Goal: Information Seeking & Learning: Compare options

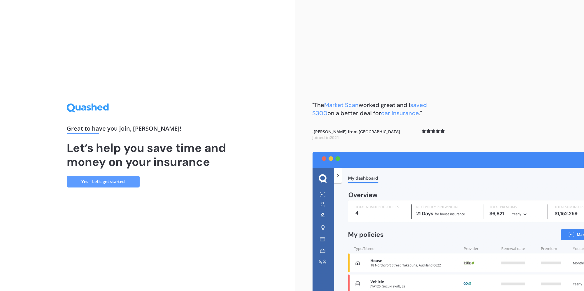
click at [107, 183] on link "Yes - Let’s get started" at bounding box center [103, 182] width 73 height 12
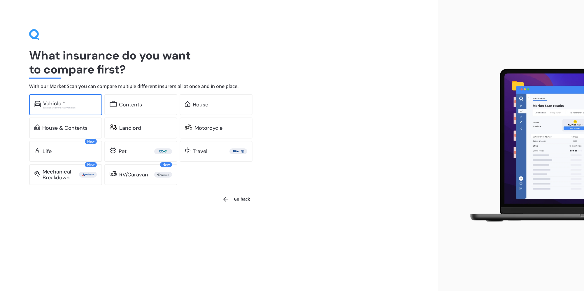
click at [52, 106] on div "Excludes commercial vehicles" at bounding box center [70, 107] width 54 height 2
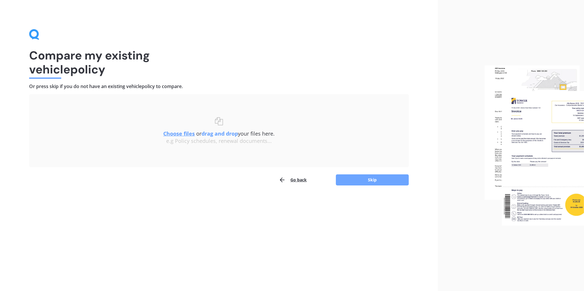
click at [371, 180] on button "Skip" at bounding box center [372, 179] width 73 height 11
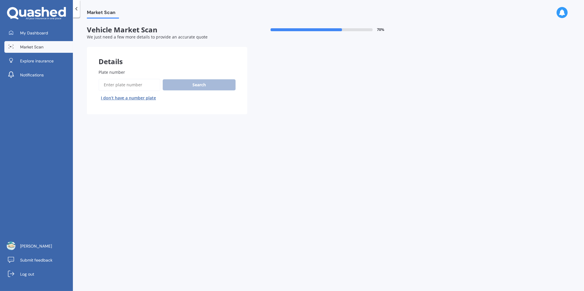
click at [114, 86] on input "Plate number" at bounding box center [130, 85] width 62 height 12
type input "DLP130"
click at [203, 85] on button "Search" at bounding box center [199, 84] width 73 height 11
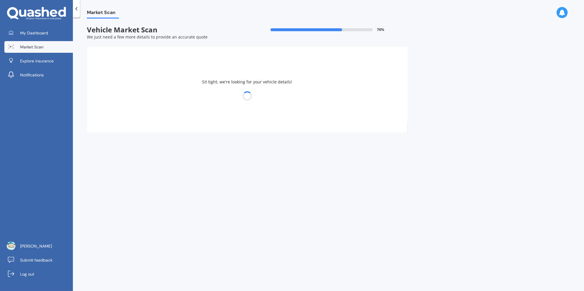
select select "MITSUBISHI"
select select "OUTLANDER"
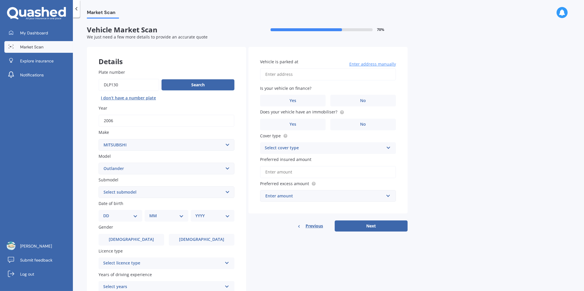
click at [168, 194] on select "Select submodel (All other) 2.4 Litre Station Wagon 3.0 Litre AWD 3.0 VRX Auto …" at bounding box center [167, 192] width 136 height 12
select select "2.4 LITRE STATION WAGON"
click at [99, 186] on select "Select submodel (All other) 2.4 Litre Station Wagon 3.0 Litre AWD 3.0 VRX Auto …" at bounding box center [167, 192] width 136 height 12
click at [137, 217] on select "DD 01 02 03 04 05 06 07 08 09 10 11 12 13 14 15 16 17 18 19 20 21 22 23 24 25 2…" at bounding box center [120, 216] width 34 height 6
select select "22"
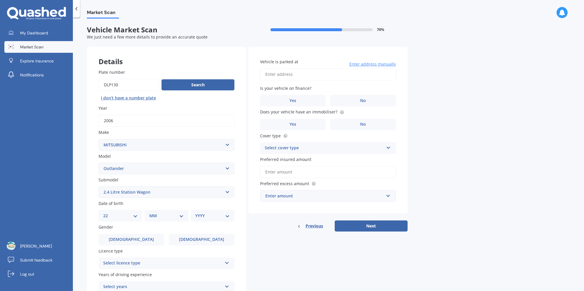
click at [108, 213] on select "DD 01 02 03 04 05 06 07 08 09 10 11 12 13 14 15 16 17 18 19 20 21 22 23 24 25 2…" at bounding box center [120, 216] width 34 height 6
click at [181, 215] on select "MM 01 02 03 04 05 06 07 08 09 10 11 12" at bounding box center [168, 216] width 32 height 6
select select "07"
click at [152, 213] on select "MM 01 02 03 04 05 06 07 08 09 10 11 12" at bounding box center [168, 216] width 32 height 6
click at [226, 215] on select "YYYY 2025 2024 2023 2022 2021 2020 2019 2018 2017 2016 2015 2014 2013 2012 2011…" at bounding box center [211, 216] width 32 height 6
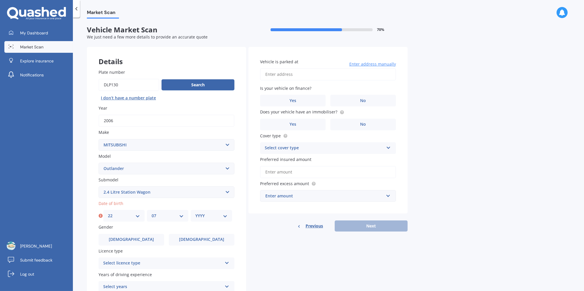
select select "1956"
click at [195, 213] on select "YYYY 2025 2024 2023 2022 2021 2020 2019 2018 2017 2016 2015 2014 2013 2012 2011…" at bounding box center [211, 216] width 32 height 6
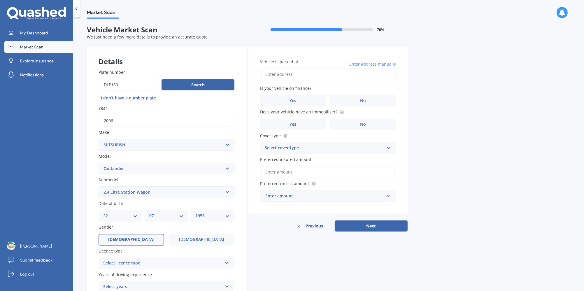
click at [138, 238] on label "[DEMOGRAPHIC_DATA]" at bounding box center [132, 240] width 66 height 12
click at [0, 0] on input "[DEMOGRAPHIC_DATA]" at bounding box center [0, 0] width 0 height 0
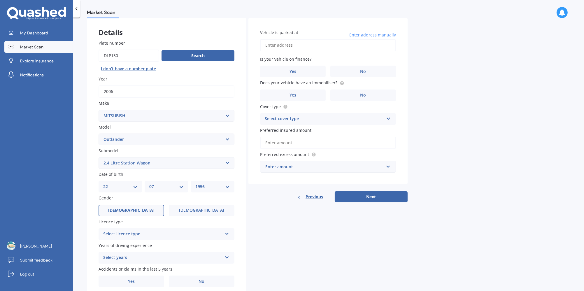
scroll to position [52, 0]
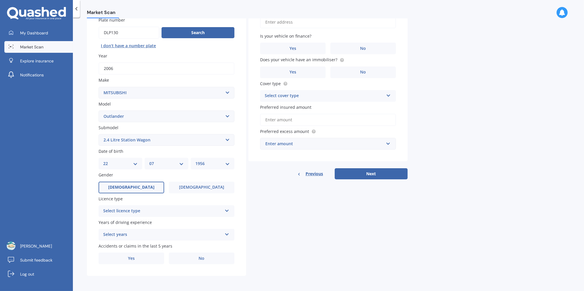
click at [229, 210] on icon at bounding box center [226, 210] width 5 height 4
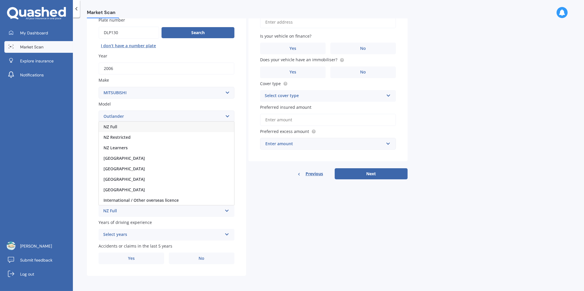
click at [112, 127] on span "NZ Full" at bounding box center [110, 127] width 14 height 6
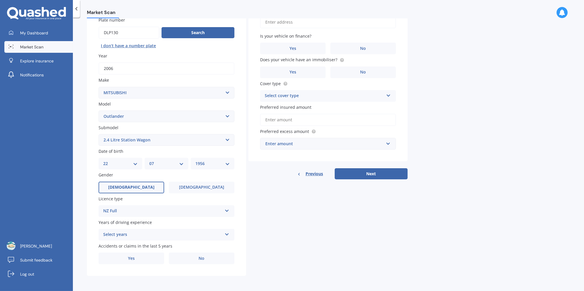
click at [228, 235] on icon at bounding box center [226, 233] width 5 height 4
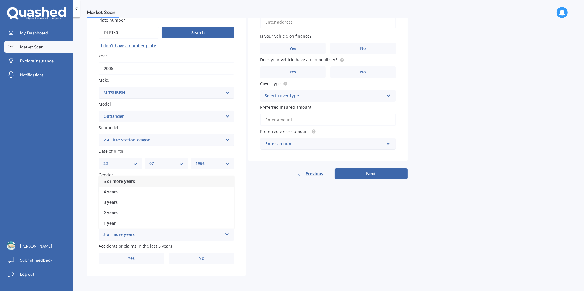
click at [116, 181] on span "5 or more years" at bounding box center [118, 181] width 31 height 6
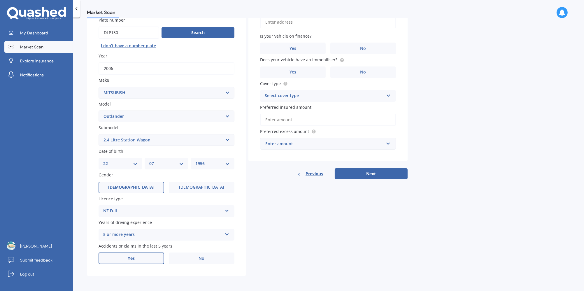
click at [131, 259] on span "Yes" at bounding box center [131, 258] width 7 height 5
click at [0, 0] on input "Yes" at bounding box center [0, 0] width 0 height 0
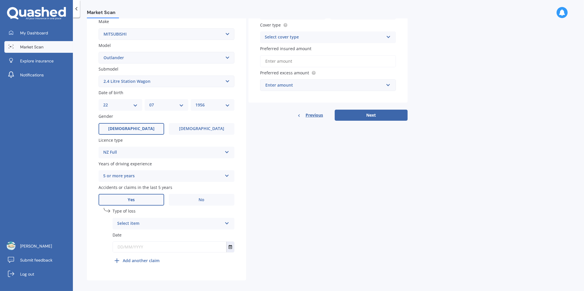
scroll to position [115, 0]
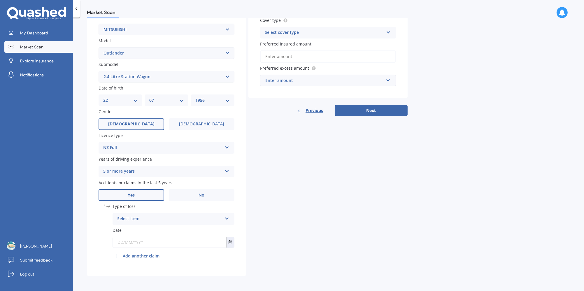
click at [226, 217] on icon at bounding box center [226, 217] width 5 height 4
click at [133, 230] on span "At fault accident" at bounding box center [133, 230] width 33 height 6
click at [229, 244] on icon "Select date" at bounding box center [230, 242] width 3 height 4
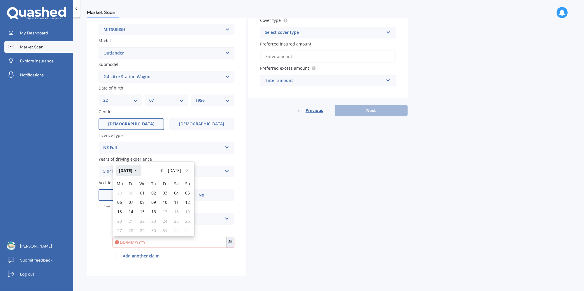
click at [137, 171] on icon "button" at bounding box center [135, 170] width 2 height 1
click at [131, 172] on icon "button" at bounding box center [131, 171] width 3 height 4
click at [144, 208] on span "2024" at bounding box center [143, 208] width 9 height 6
click at [144, 209] on span "Jun" at bounding box center [144, 208] width 6 height 6
click at [231, 242] on icon "Select date" at bounding box center [230, 242] width 3 height 4
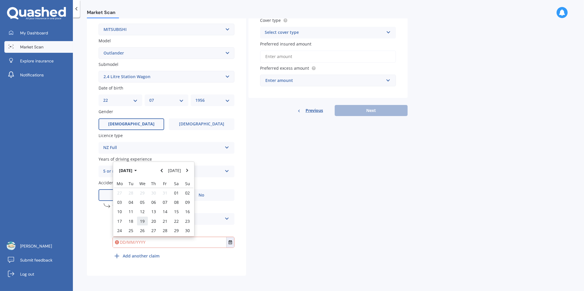
click at [143, 222] on span "19" at bounding box center [142, 221] width 5 height 6
type input "19/06/2024"
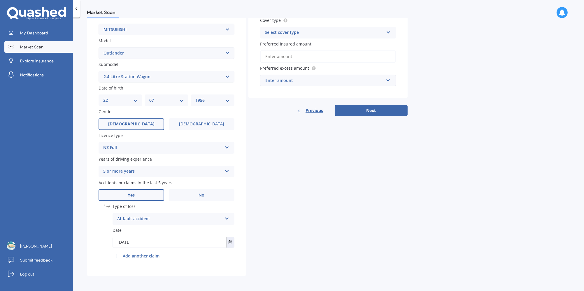
click at [392, 32] on div "Select cover type Comprehensive Third Party, Fire & Theft Third Party" at bounding box center [328, 33] width 136 height 12
click at [284, 45] on span "Comprehensive" at bounding box center [280, 44] width 31 height 6
click at [389, 80] on input "text" at bounding box center [326, 80] width 131 height 11
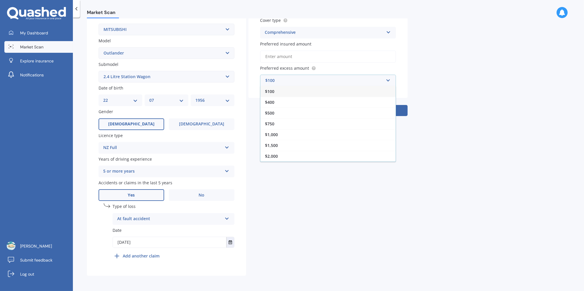
click at [272, 92] on span "$100" at bounding box center [269, 92] width 9 height 6
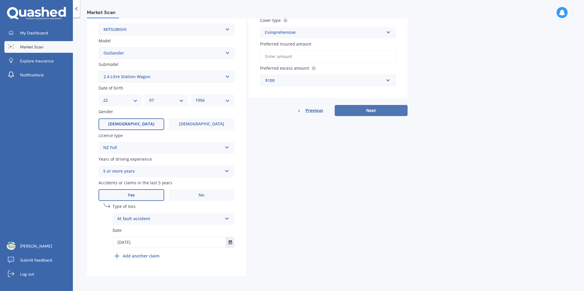
click at [374, 110] on button "Next" at bounding box center [371, 110] width 73 height 11
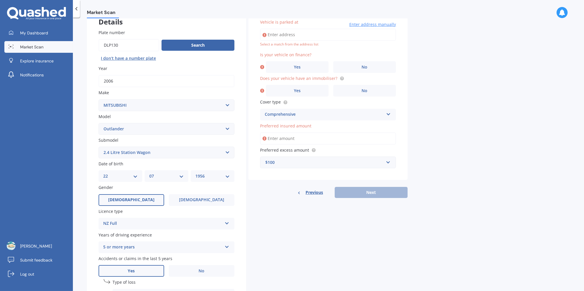
click at [269, 35] on input "Vehicle is parked at" at bounding box center [328, 35] width 136 height 12
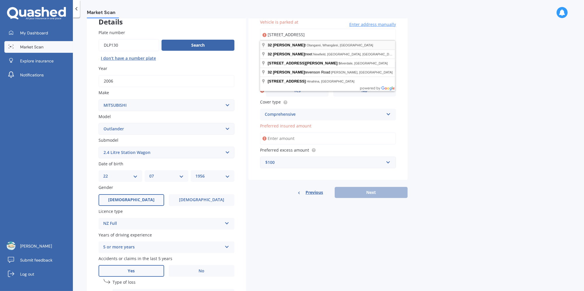
type input "[STREET_ADDRESS]"
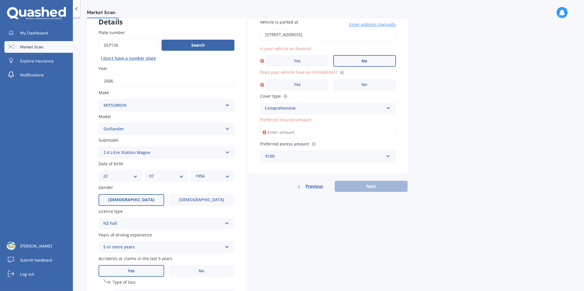
click at [365, 61] on span "No" at bounding box center [365, 61] width 6 height 5
click at [0, 0] on input "No" at bounding box center [0, 0] width 0 height 0
click at [365, 84] on span "No" at bounding box center [365, 84] width 6 height 5
click at [0, 0] on input "No" at bounding box center [0, 0] width 0 height 0
click at [277, 133] on input "Preferred insured amount" at bounding box center [328, 132] width 136 height 12
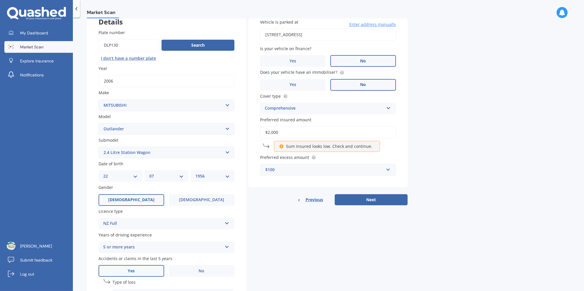
click at [268, 134] on input "$2,000" at bounding box center [328, 132] width 136 height 12
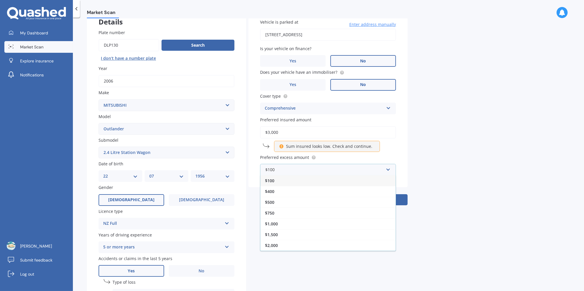
click at [272, 180] on span "$100" at bounding box center [269, 181] width 9 height 6
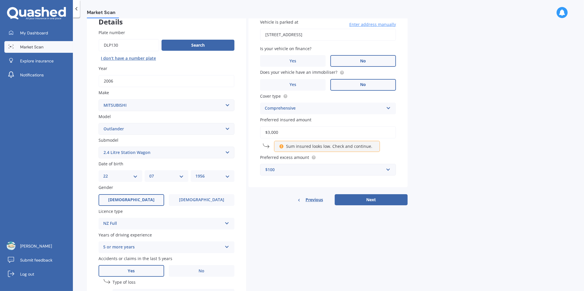
drag, startPoint x: 269, startPoint y: 133, endPoint x: 290, endPoint y: 137, distance: 21.6
click at [290, 137] on input "$3,000" at bounding box center [328, 132] width 136 height 12
type input "$2,000"
click at [372, 199] on button "Next" at bounding box center [371, 199] width 73 height 11
select select "22"
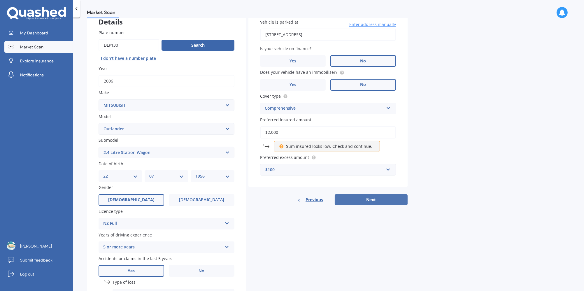
select select "07"
select select "1956"
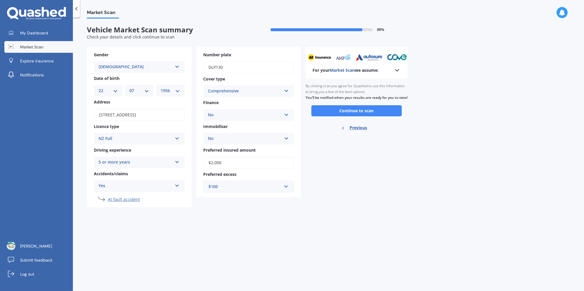
scroll to position [0, 0]
click at [355, 116] on button "Continue to scan" at bounding box center [356, 110] width 90 height 11
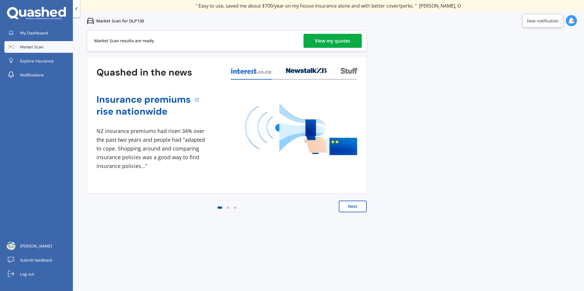
click at [331, 40] on div "View my quotes" at bounding box center [332, 41] width 35 height 14
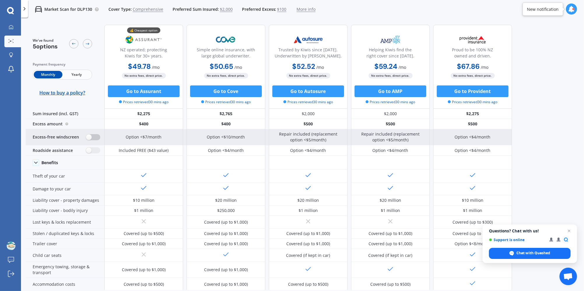
click at [99, 136] on label at bounding box center [93, 137] width 14 height 6
radio input "true"
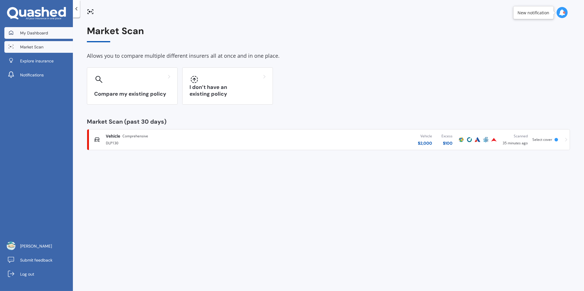
click at [38, 33] on span "My Dashboard" at bounding box center [34, 33] width 28 height 6
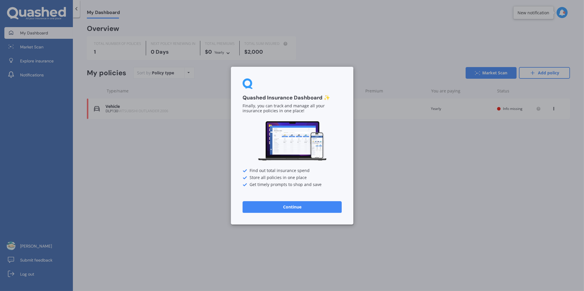
click at [287, 208] on button "Continue" at bounding box center [292, 207] width 99 height 12
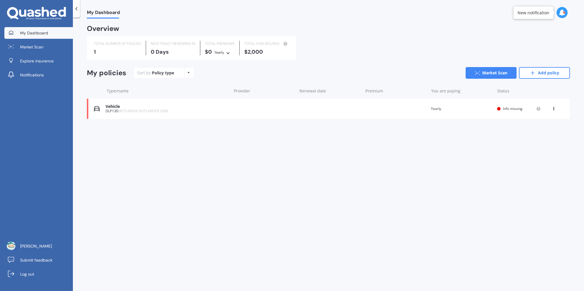
click at [188, 73] on icon at bounding box center [189, 72] width 2 height 3
click at [30, 50] on link "Market Scan" at bounding box center [38, 47] width 69 height 12
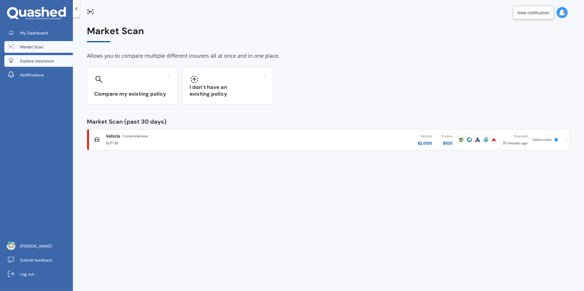
click at [44, 62] on span "Explore insurance" at bounding box center [37, 61] width 34 height 6
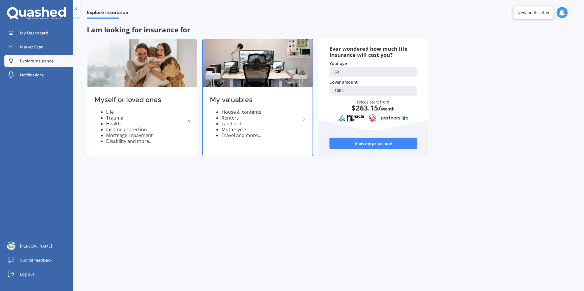
click at [254, 95] on div "My valuables House & contents Renters Landlord Motorcycle Travel and more..." at bounding box center [258, 119] width 110 height 62
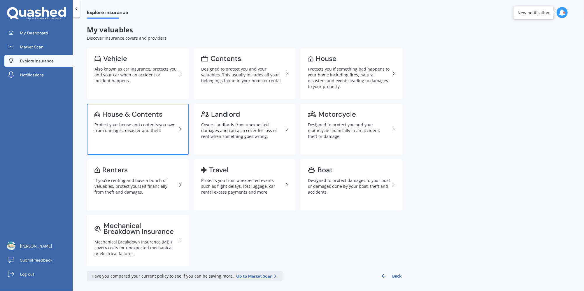
click at [129, 126] on div "Protect your house and contents you own from damages, disaster and theft." at bounding box center [135, 128] width 82 height 12
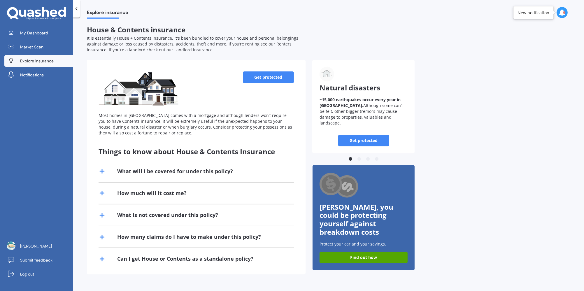
click at [102, 171] on line at bounding box center [102, 171] width 4 height 0
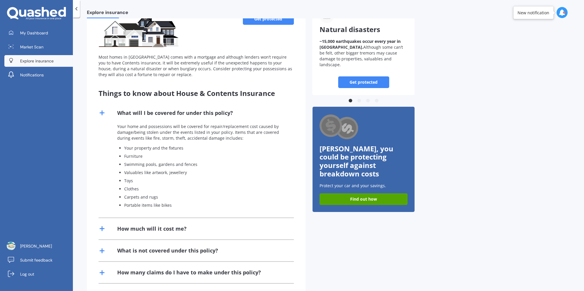
scroll to position [87, 0]
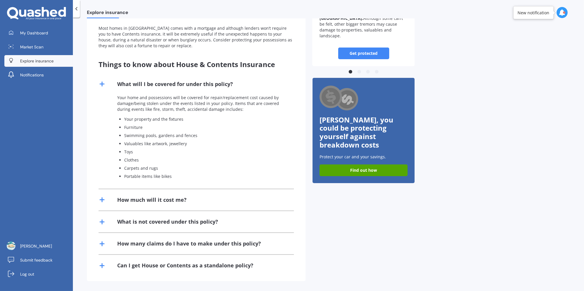
click at [102, 202] on line at bounding box center [102, 200] width 0 height 4
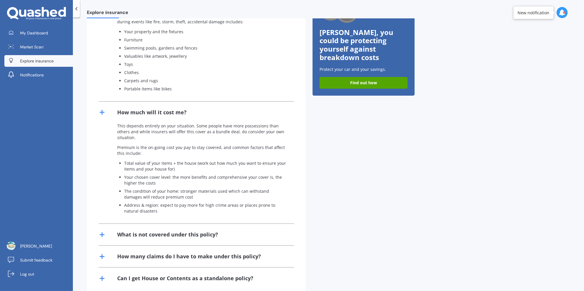
scroll to position [187, 0]
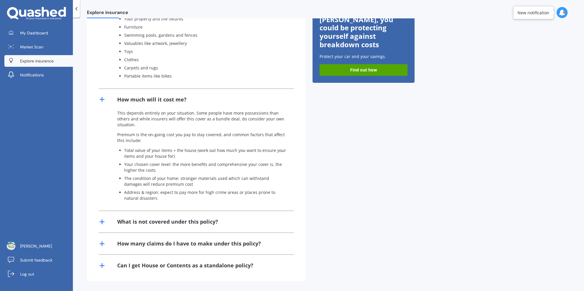
click at [101, 222] on line at bounding box center [102, 222] width 4 height 0
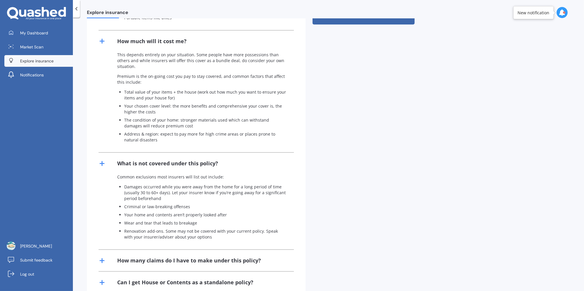
scroll to position [263, 0]
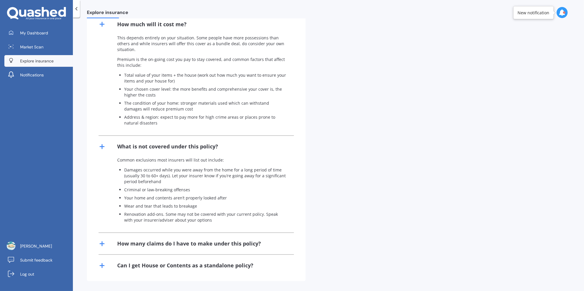
click at [176, 243] on div "How many claims do I have to make under this policy?" at bounding box center [189, 243] width 144 height 7
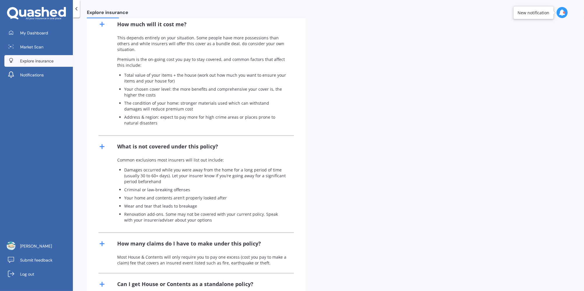
scroll to position [281, 0]
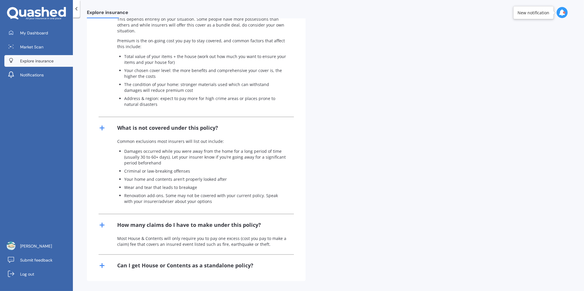
click at [182, 266] on div "Can I get House or Contents as a standalone policy?" at bounding box center [185, 265] width 136 height 7
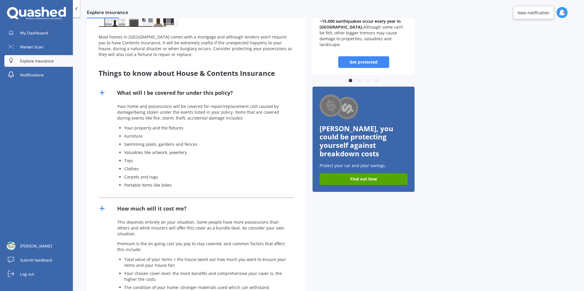
scroll to position [0, 0]
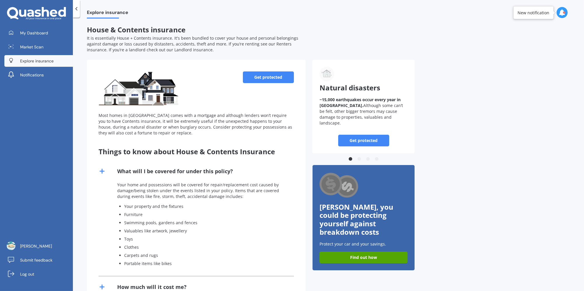
click at [266, 78] on link "Get protected" at bounding box center [268, 77] width 51 height 12
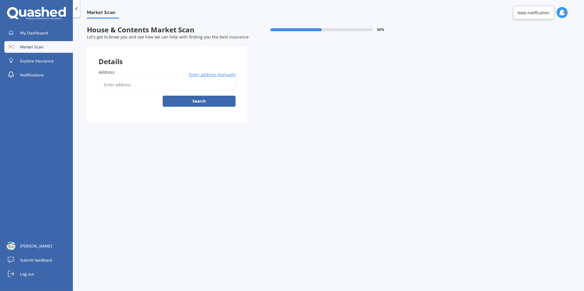
click at [122, 84] on input "Address" at bounding box center [167, 85] width 137 height 12
type input "[STREET_ADDRESS]"
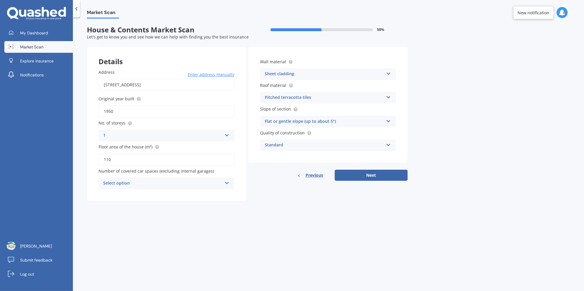
click at [227, 182] on icon at bounding box center [226, 182] width 5 height 4
click at [109, 217] on div "2" at bounding box center [166, 215] width 135 height 10
click at [370, 174] on button "Next" at bounding box center [371, 175] width 73 height 11
select select "22"
select select "07"
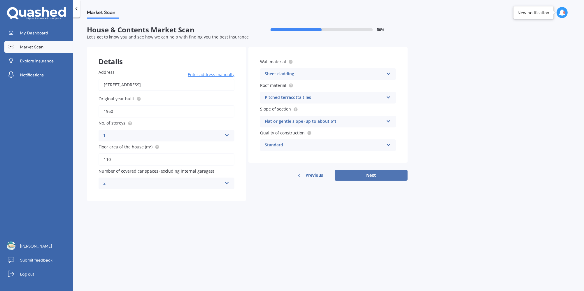
select select "1956"
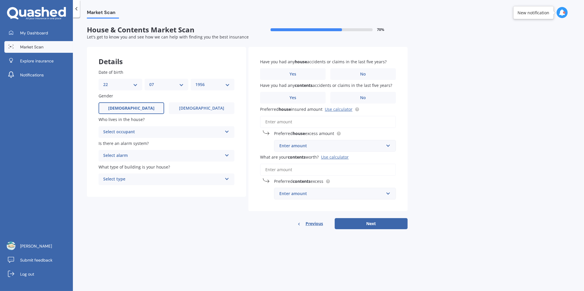
click at [226, 132] on icon at bounding box center [226, 131] width 5 height 4
click at [113, 156] on span "Owner + Boarder" at bounding box center [120, 154] width 34 height 6
click at [226, 156] on icon at bounding box center [226, 154] width 5 height 4
click at [110, 187] on div "No" at bounding box center [166, 188] width 135 height 10
click at [226, 180] on icon at bounding box center [226, 178] width 5 height 4
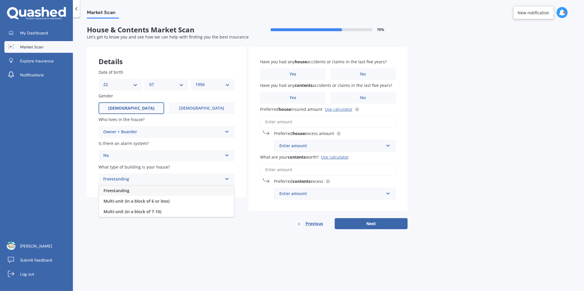
click at [122, 189] on span "Freestanding" at bounding box center [116, 191] width 26 height 6
click at [365, 74] on span "No" at bounding box center [363, 74] width 6 height 5
click at [0, 0] on input "No" at bounding box center [0, 0] width 0 height 0
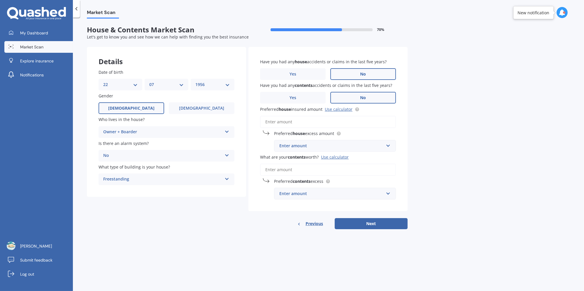
click at [367, 99] on label "No" at bounding box center [363, 98] width 66 height 12
click at [0, 0] on input "No" at bounding box center [0, 0] width 0 height 0
click at [336, 111] on link "Use calculator" at bounding box center [339, 109] width 28 height 6
click at [272, 122] on input "Preferred house insured amount Use calculator" at bounding box center [328, 122] width 136 height 12
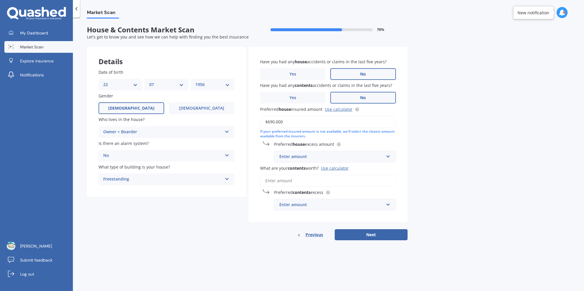
type input "$690,000"
click at [388, 158] on input "text" at bounding box center [333, 156] width 117 height 11
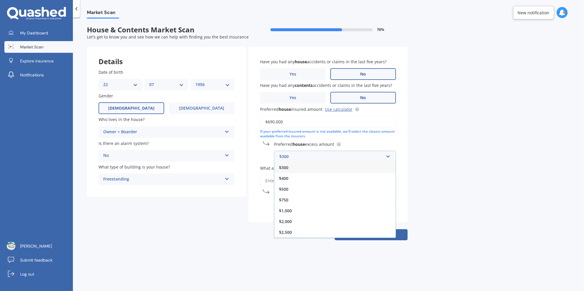
click at [287, 168] on span "$300" at bounding box center [283, 168] width 9 height 6
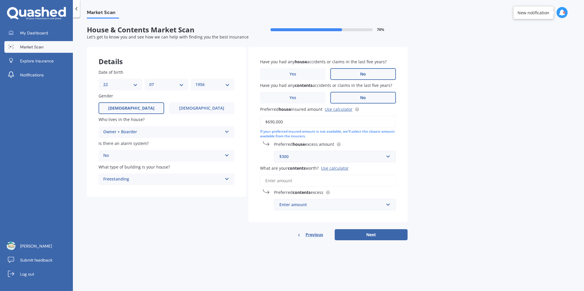
click at [333, 169] on div "Use calculator" at bounding box center [335, 168] width 28 height 6
click at [333, 175] on input "What are your contents worth? Use calculator" at bounding box center [328, 181] width 136 height 12
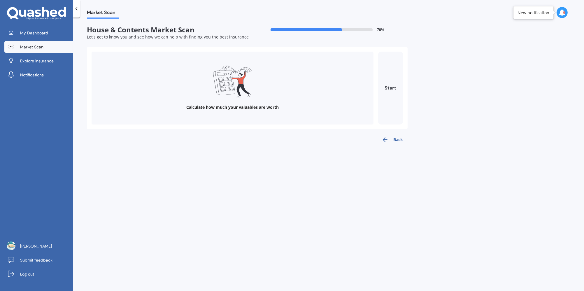
click at [387, 89] on button "Start" at bounding box center [390, 88] width 25 height 73
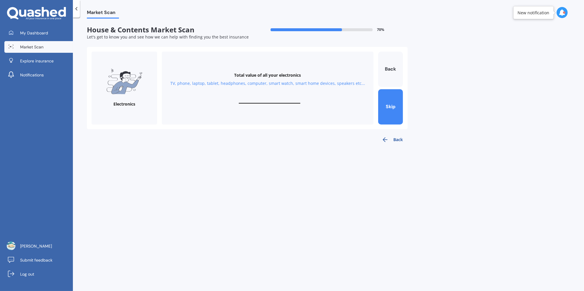
click at [264, 101] on input "text" at bounding box center [270, 101] width 62 height 6
type input "$5,000"
click at [393, 106] on button "Next" at bounding box center [390, 106] width 25 height 35
click at [269, 101] on input "text" at bounding box center [270, 101] width 62 height 6
type input "$500"
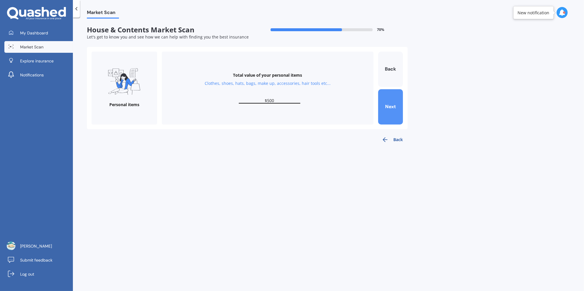
click at [394, 109] on button "Next" at bounding box center [390, 106] width 25 height 35
click at [393, 107] on button "Skip" at bounding box center [390, 106] width 25 height 35
click at [268, 100] on input "text" at bounding box center [270, 101] width 62 height 6
type input "$2,000"
click at [393, 107] on button "Next" at bounding box center [390, 106] width 25 height 35
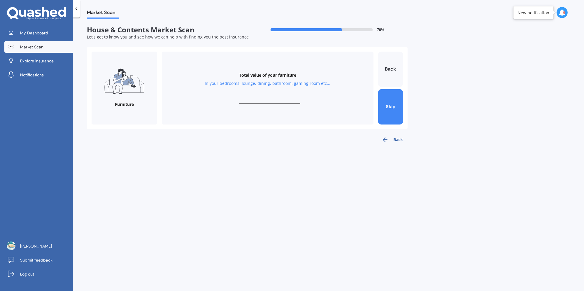
click at [268, 99] on input "text" at bounding box center [270, 101] width 62 height 6
type input "$1,000"
click at [388, 106] on button "Next" at bounding box center [390, 106] width 25 height 35
click at [268, 100] on input "text" at bounding box center [270, 101] width 62 height 6
type input "$2,000"
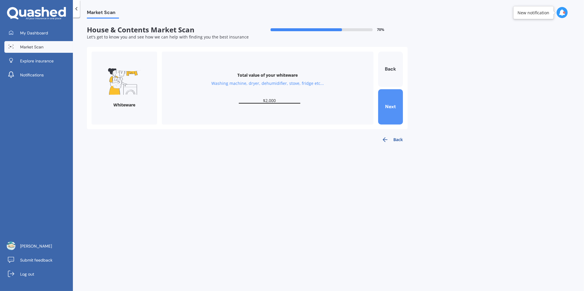
click at [393, 109] on button "Next" at bounding box center [390, 106] width 25 height 35
click at [393, 106] on button "Skip" at bounding box center [390, 106] width 25 height 35
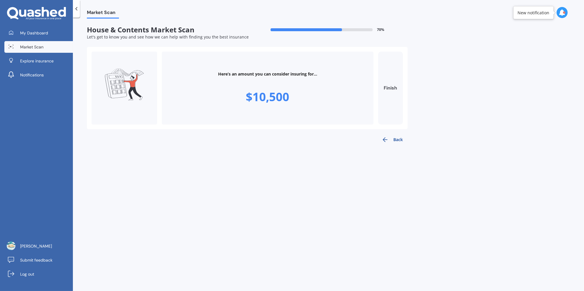
click at [390, 90] on button "Finish" at bounding box center [390, 88] width 25 height 73
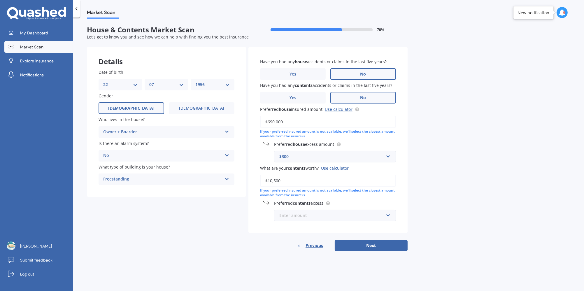
click at [389, 216] on input "text" at bounding box center [333, 215] width 117 height 11
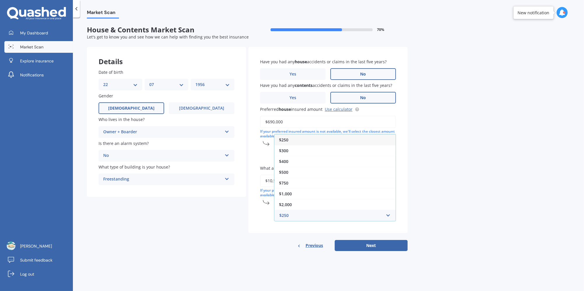
click at [285, 140] on span "$250" at bounding box center [283, 140] width 9 height 6
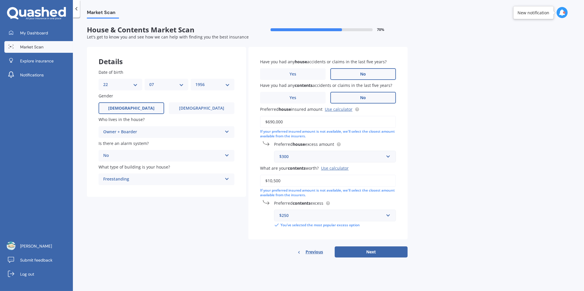
drag, startPoint x: 281, startPoint y: 180, endPoint x: 261, endPoint y: 181, distance: 20.1
click at [261, 181] on input "$10,500" at bounding box center [328, 181] width 136 height 12
type input "$20,000"
click at [372, 252] on button "Next" at bounding box center [371, 251] width 73 height 11
select select "22"
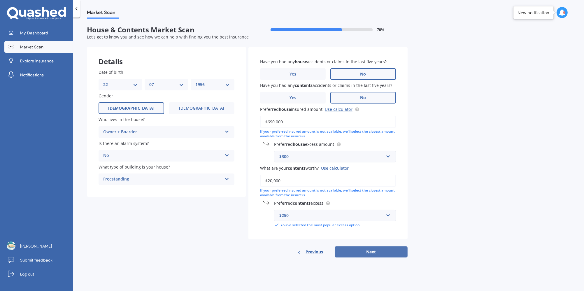
select select "07"
select select "1956"
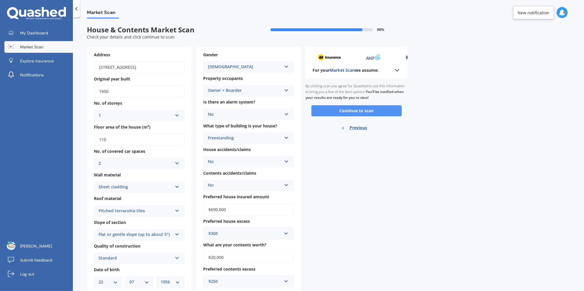
click at [355, 111] on button "Continue to scan" at bounding box center [356, 110] width 90 height 11
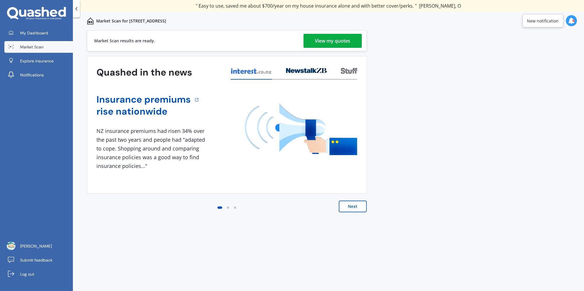
click at [355, 208] on button "Next" at bounding box center [353, 207] width 28 height 12
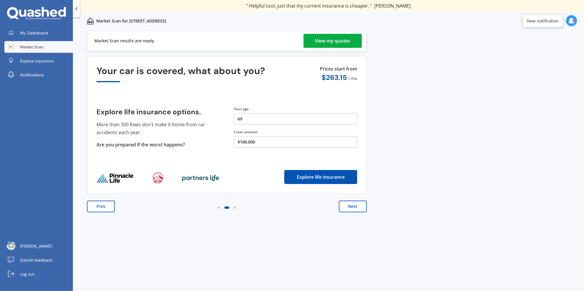
click at [335, 40] on div "View my quotes" at bounding box center [332, 41] width 35 height 14
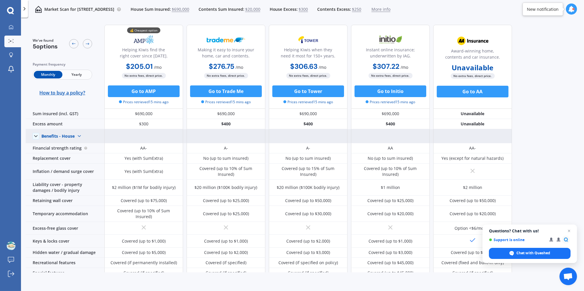
click at [77, 136] on img at bounding box center [79, 135] width 9 height 9
click at [70, 157] on span "Benefits - Contents" at bounding box center [64, 157] width 37 height 6
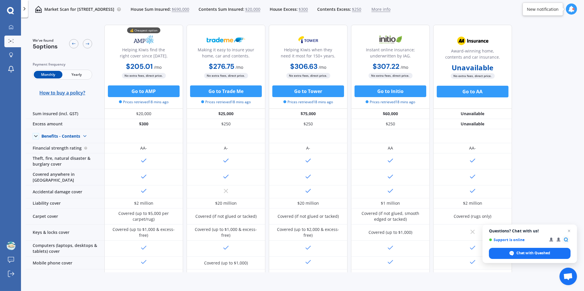
click at [78, 76] on span "Yearly" at bounding box center [76, 75] width 29 height 8
click at [45, 73] on span "Monthly" at bounding box center [48, 75] width 29 height 8
